Goal: Transaction & Acquisition: Purchase product/service

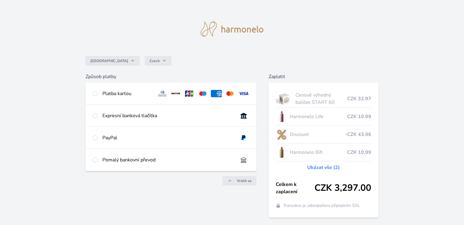
scroll to position [6, 0]
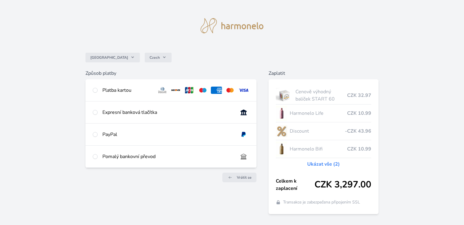
click at [111, 88] on div "Platba kartou" at bounding box center [127, 89] width 50 height 7
radio input "true"
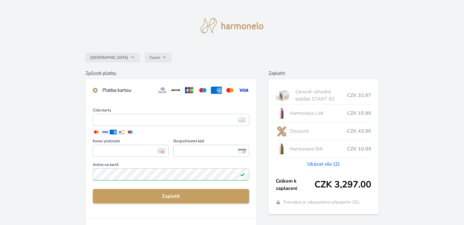
click at [182, 196] on span "Zaplatit" at bounding box center [171, 195] width 147 height 7
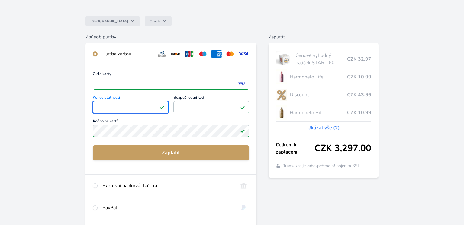
scroll to position [47, 0]
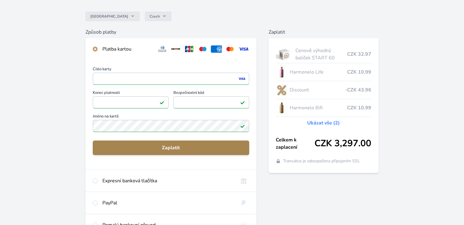
click at [181, 144] on span "Zaplatit" at bounding box center [171, 147] width 147 height 7
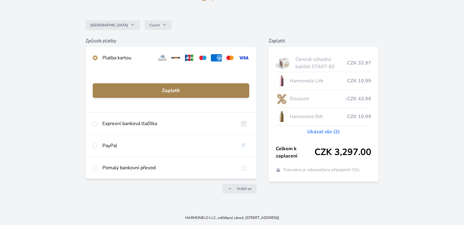
scroll to position [38, 0]
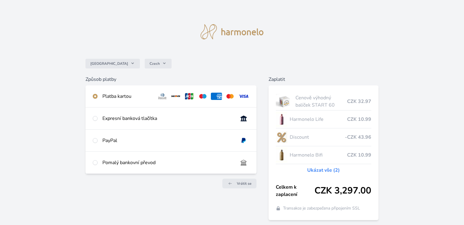
scroll to position [22, 0]
